Goal: Check status

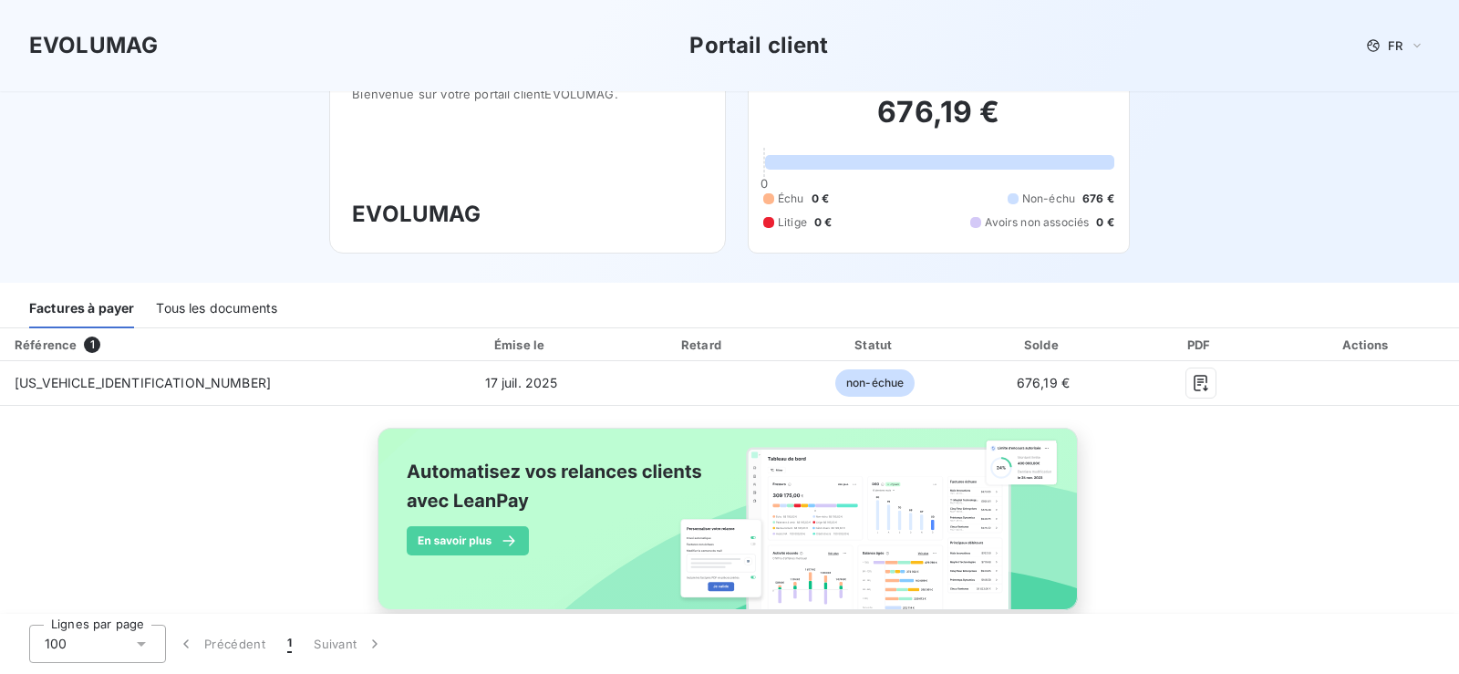
scroll to position [78, 0]
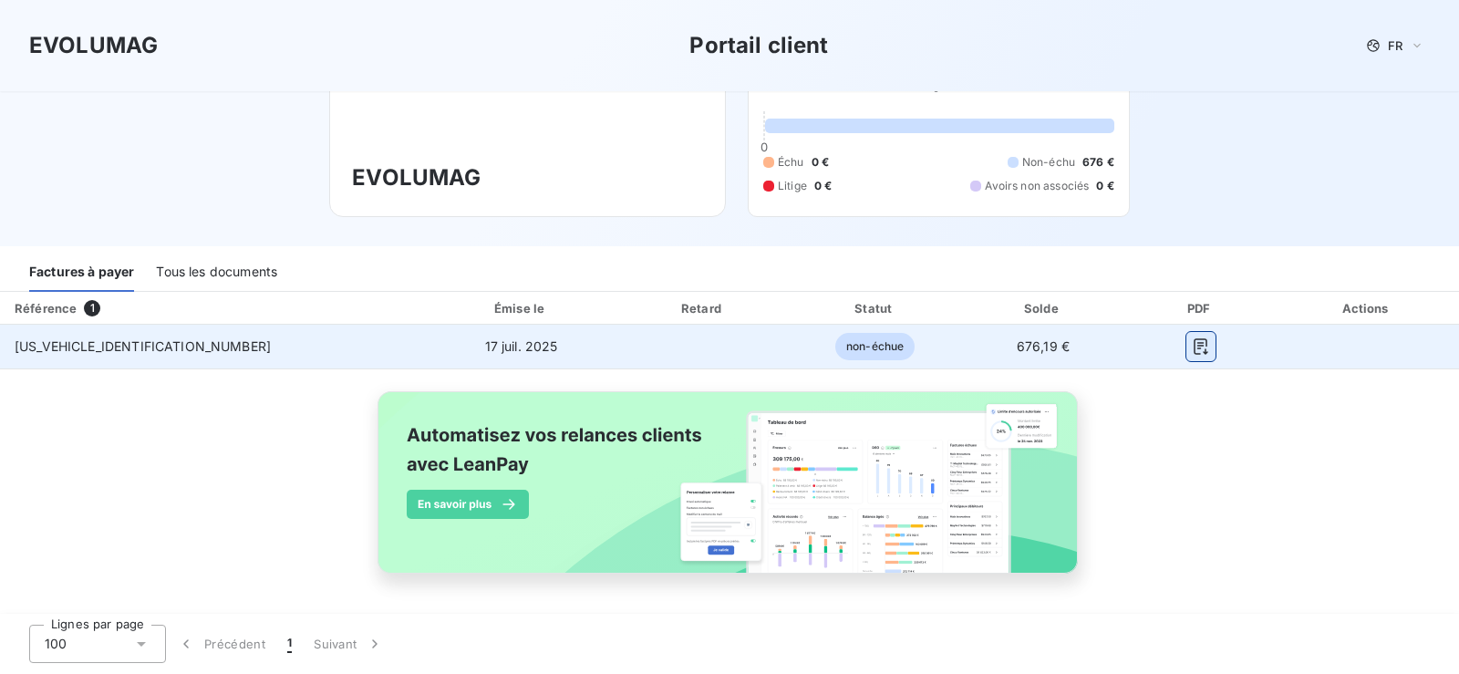
click at [1192, 347] on icon "button" at bounding box center [1201, 346] width 18 height 18
